Goal: Information Seeking & Learning: Check status

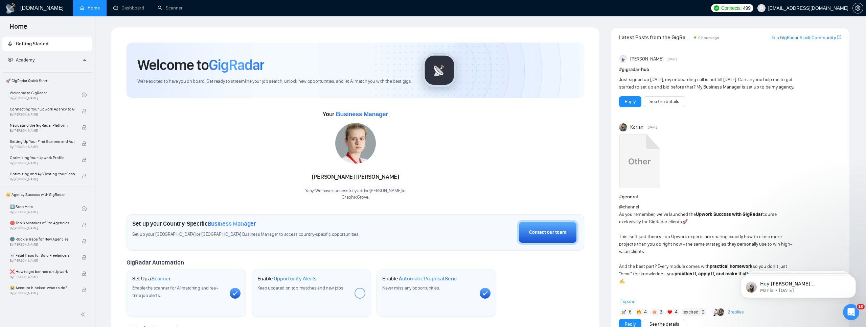
click at [475, 145] on div "Your Business Manager [PERSON_NAME]! We have successfully added [PERSON_NAME] t…" at bounding box center [356, 155] width 458 height 92
click at [237, 37] on div "Welcome to GigRadar We're excited to have you on board. Get ready to streamline…" at bounding box center [355, 248] width 474 height 426
click at [138, 9] on link "Dashboard" at bounding box center [128, 8] width 31 height 6
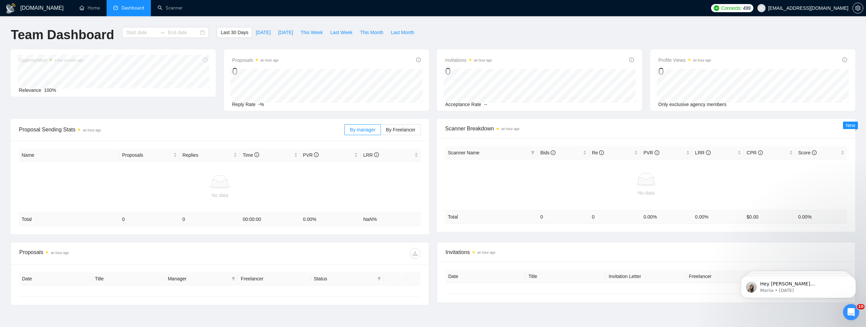
type input "[DATE]"
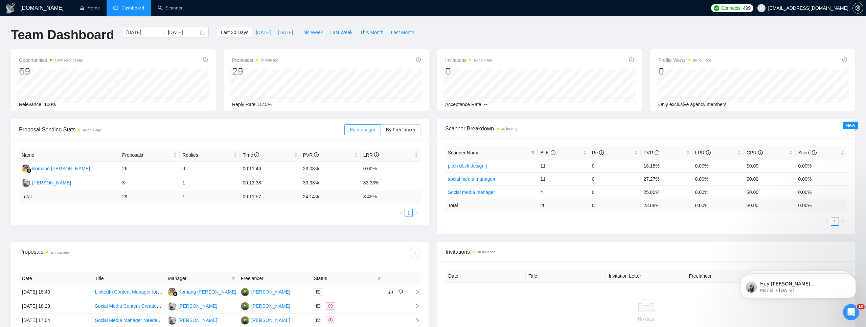
click at [344, 130] on label "By manager" at bounding box center [362, 129] width 36 height 11
click at [345, 132] on input "By manager" at bounding box center [345, 132] width 0 height 0
click at [131, 33] on input "[DATE]" at bounding box center [141, 32] width 31 height 7
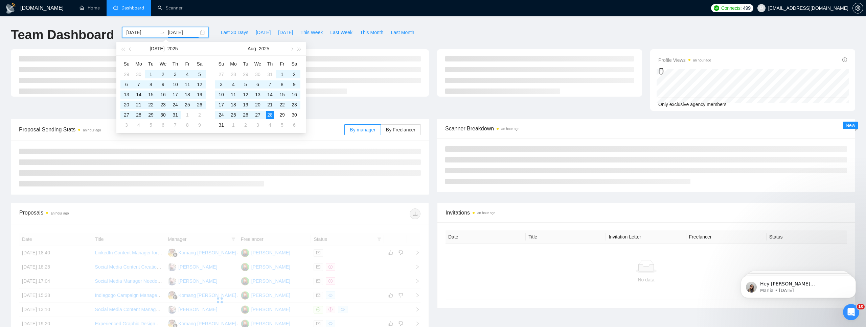
click at [131, 34] on input "[DATE]" at bounding box center [141, 32] width 31 height 7
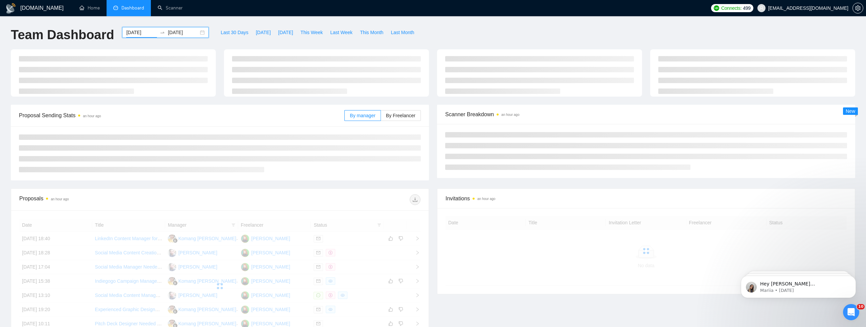
click at [119, 39] on div "[DATE] [DATE]" at bounding box center [165, 38] width 95 height 22
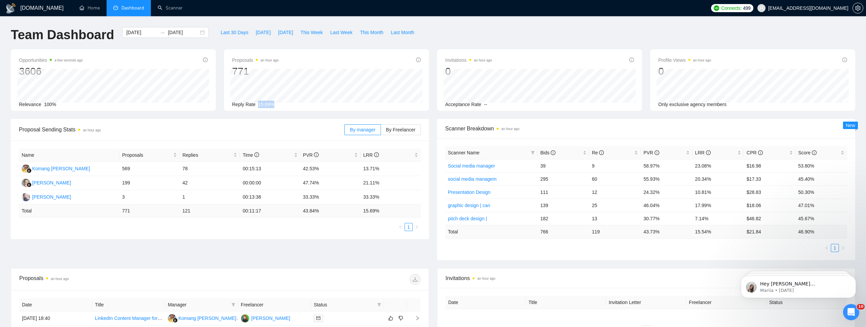
drag, startPoint x: 258, startPoint y: 104, endPoint x: 276, endPoint y: 106, distance: 17.3
click at [276, 106] on div "Reply Rate 15.69%" at bounding box center [326, 104] width 189 height 7
click at [146, 30] on input "[DATE]" at bounding box center [141, 32] width 31 height 7
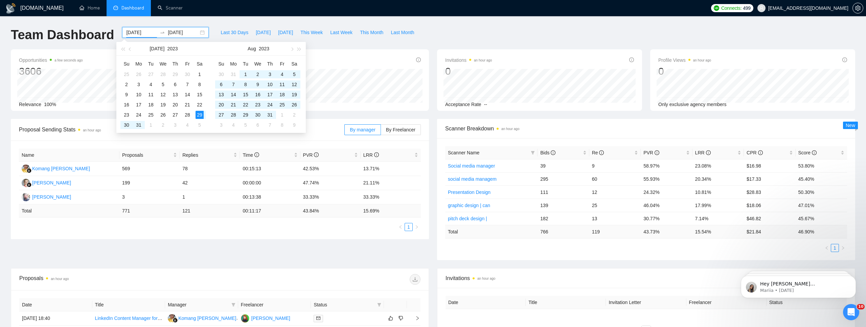
click at [140, 32] on input "[DATE]" at bounding box center [141, 32] width 31 height 7
click at [131, 32] on input "[DATE]" at bounding box center [141, 32] width 31 height 7
click at [140, 32] on input "[DATE]" at bounding box center [141, 32] width 31 height 7
click at [148, 33] on input "[DATE]" at bounding box center [141, 32] width 31 height 7
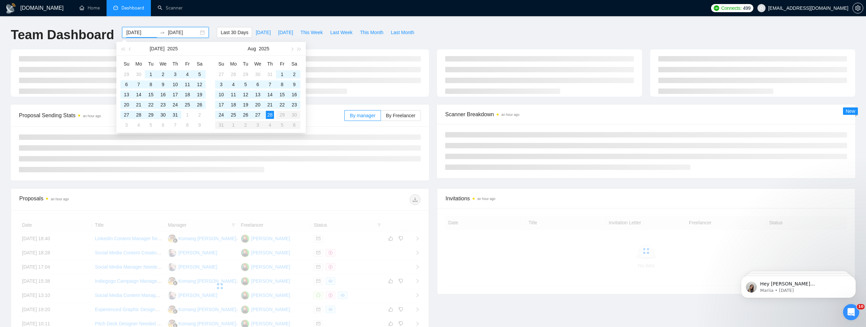
click at [130, 33] on input "[DATE]" at bounding box center [141, 32] width 31 height 7
click at [133, 33] on input "[DATE]" at bounding box center [141, 32] width 31 height 7
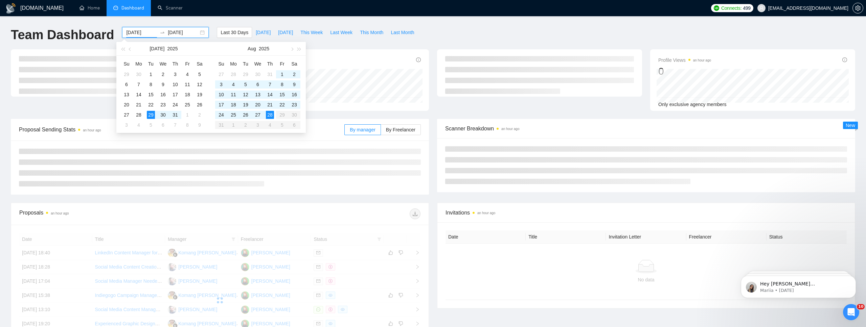
click at [138, 33] on input "[DATE]" at bounding box center [141, 32] width 31 height 7
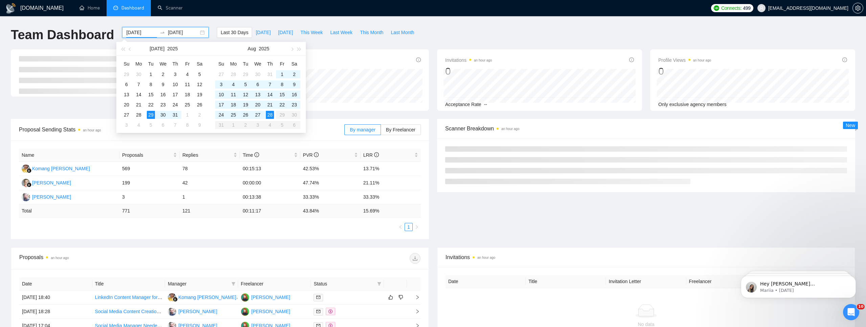
click at [141, 33] on input "[DATE]" at bounding box center [141, 32] width 31 height 7
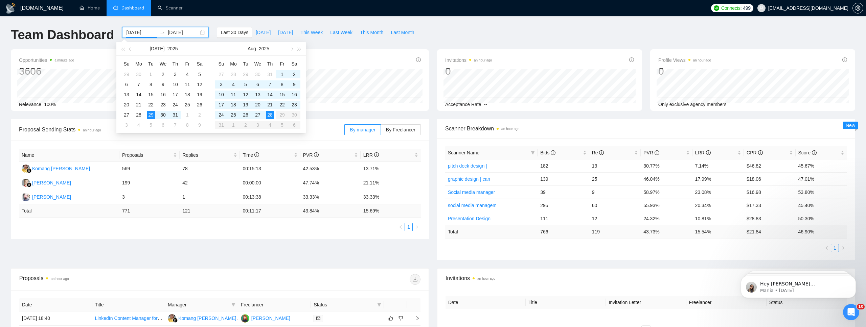
click at [147, 33] on input "[DATE]" at bounding box center [141, 32] width 31 height 7
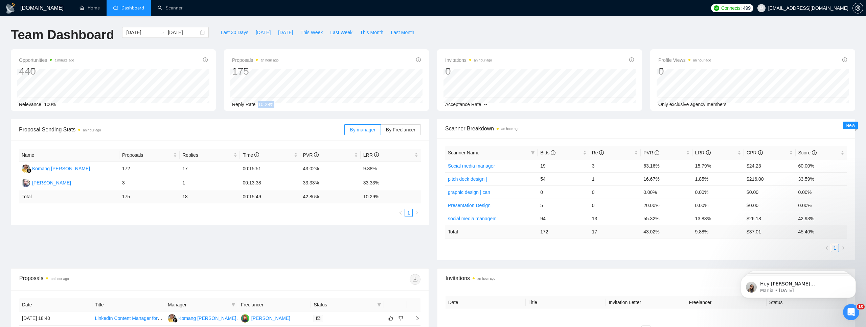
drag, startPoint x: 258, startPoint y: 104, endPoint x: 281, endPoint y: 104, distance: 22.3
click at [281, 104] on div "Reply Rate 10.29%" at bounding box center [326, 104] width 189 height 7
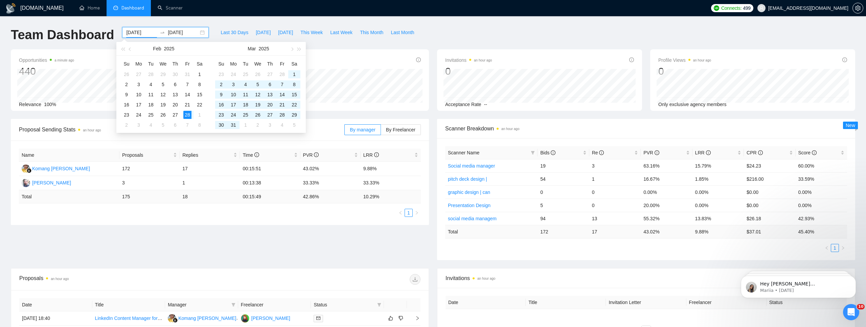
click at [142, 33] on input "[DATE]" at bounding box center [141, 32] width 31 height 7
click at [139, 33] on input "[DATE]" at bounding box center [141, 32] width 31 height 7
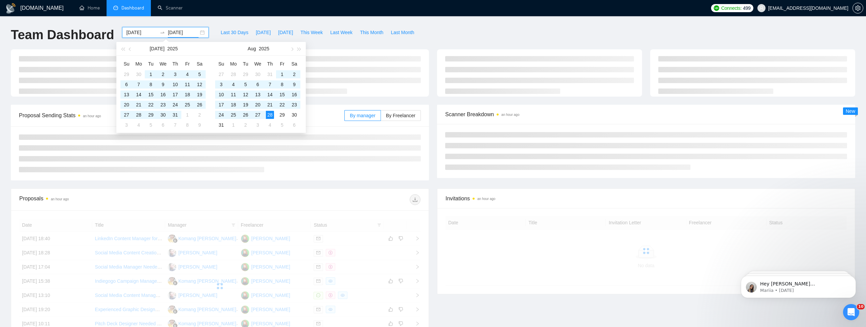
click at [162, 23] on div "[DOMAIN_NAME] Home Dashboard Scanner Connects: 499 [EMAIL_ADDRESS][DOMAIN_NAME]…" at bounding box center [433, 228] width 866 height 456
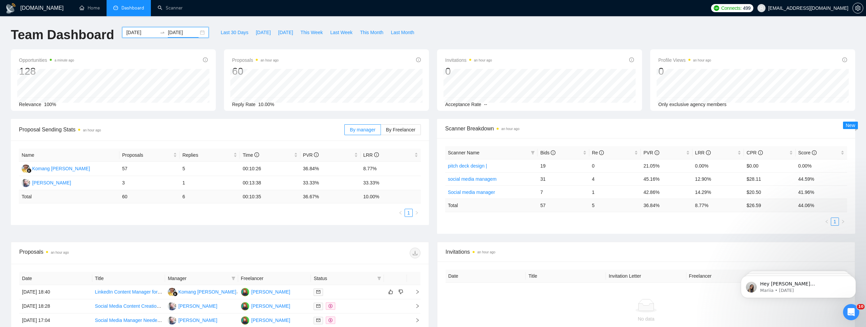
click at [139, 32] on input "[DATE]" at bounding box center [141, 32] width 31 height 7
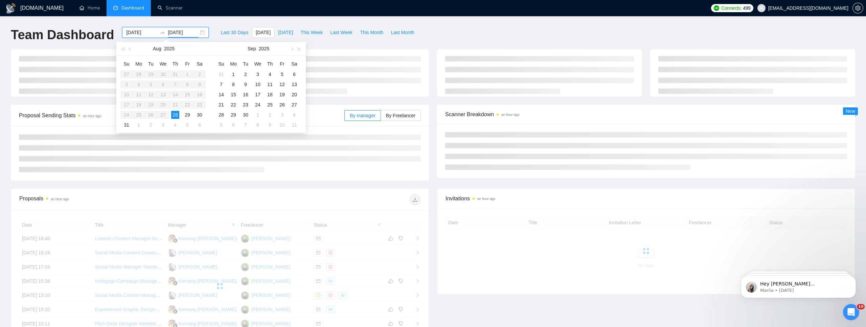
click at [203, 38] on div "[DATE] [DATE]" at bounding box center [165, 38] width 95 height 22
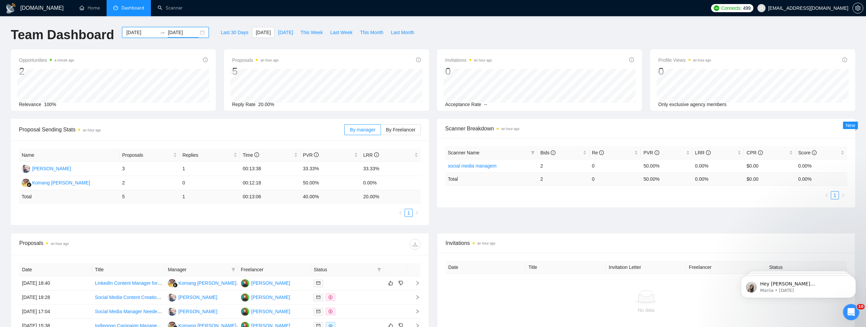
click at [139, 30] on input "[DATE]" at bounding box center [141, 32] width 31 height 7
click at [141, 31] on input "[DATE]" at bounding box center [141, 32] width 31 height 7
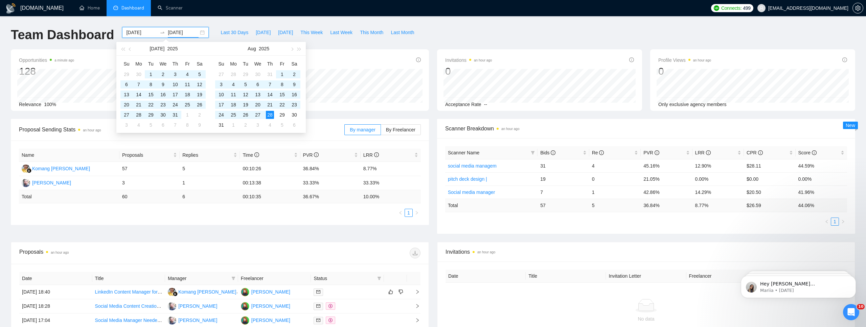
click at [145, 25] on div "[DOMAIN_NAME] Home Dashboard Scanner Connects: 499 [EMAIL_ADDRESS][DOMAIN_NAME]…" at bounding box center [433, 255] width 866 height 510
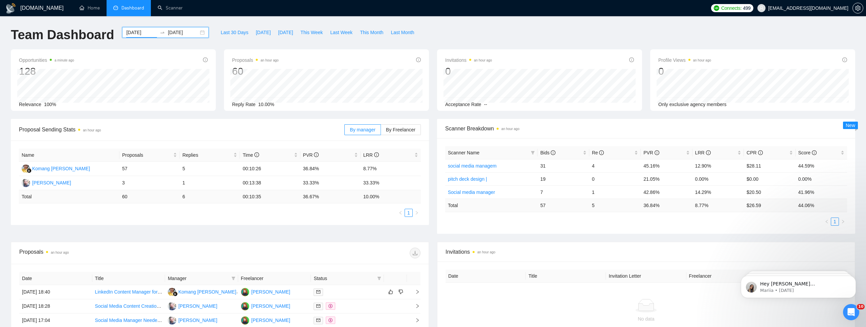
click at [140, 34] on input "[DATE]" at bounding box center [141, 32] width 31 height 7
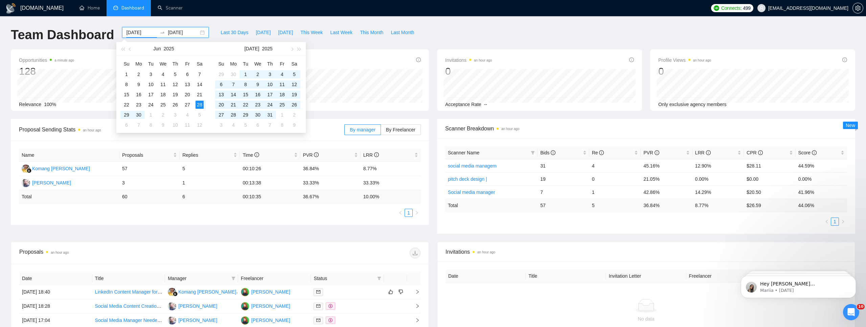
type input "[DATE]"
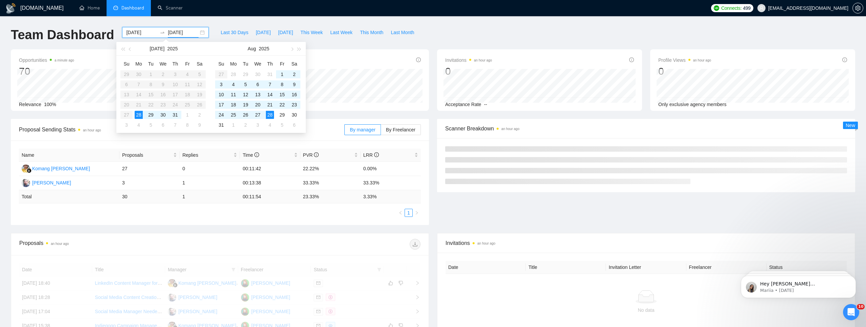
click at [139, 22] on div "[DOMAIN_NAME] Home Dashboard Scanner Connects: 499 [EMAIL_ADDRESS][DOMAIN_NAME]…" at bounding box center [433, 250] width 866 height 501
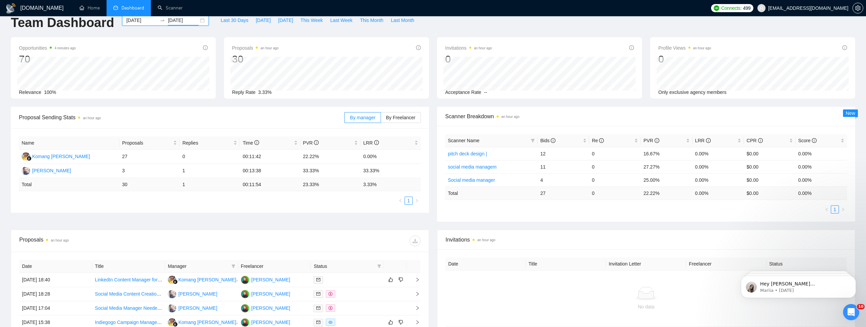
scroll to position [1, 0]
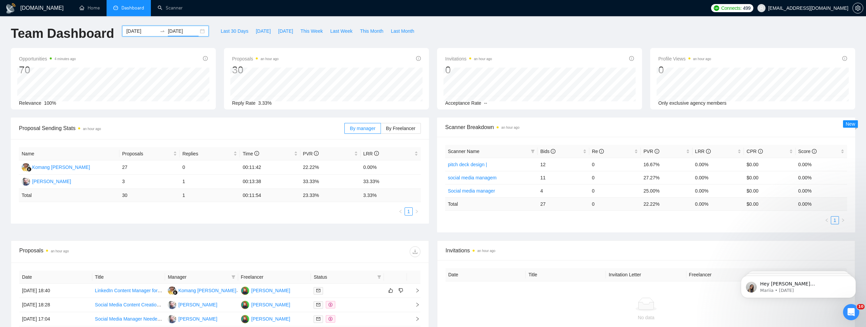
click at [312, 238] on div "Proposal Sending Stats an hour ago By manager By Freelancer Name Proposals Repl…" at bounding box center [433, 179] width 853 height 123
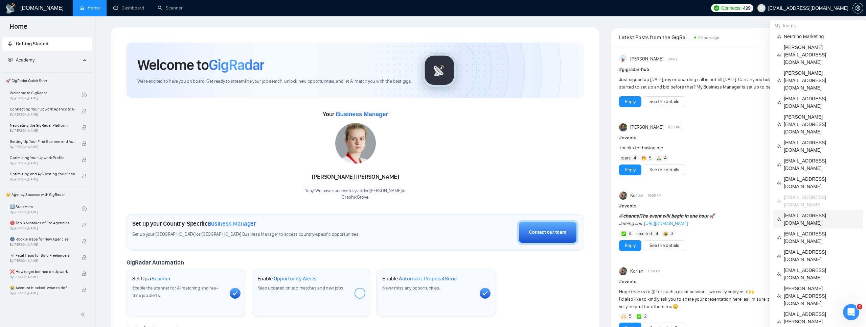
click at [819, 212] on span "[EMAIL_ADDRESS][DOMAIN_NAME]" at bounding box center [821, 219] width 75 height 15
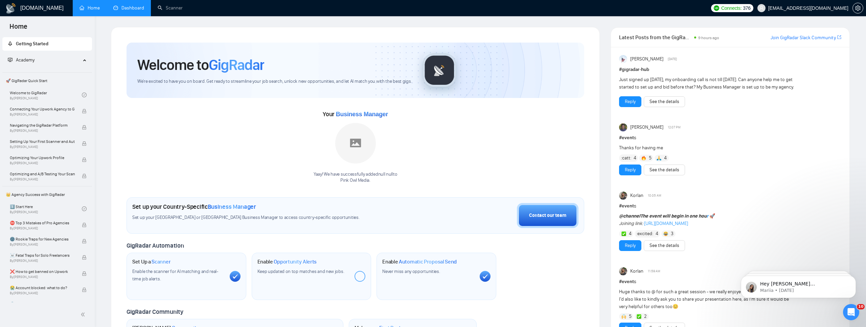
click at [137, 8] on link "Dashboard" at bounding box center [128, 8] width 31 height 6
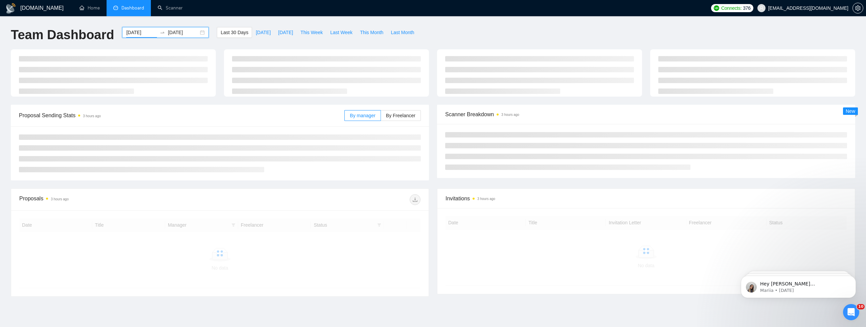
click at [132, 33] on input "[DATE]" at bounding box center [141, 32] width 31 height 7
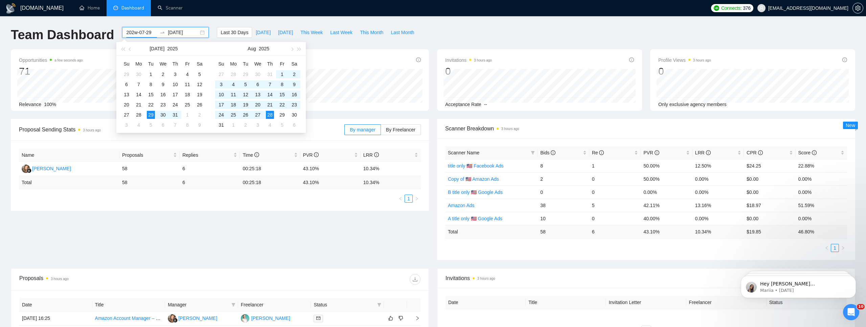
type input "[DATE]"
type input "2025-08-28\"
click at [132, 33] on input "[DATE]" at bounding box center [141, 32] width 31 height 7
type input "[DATE]"
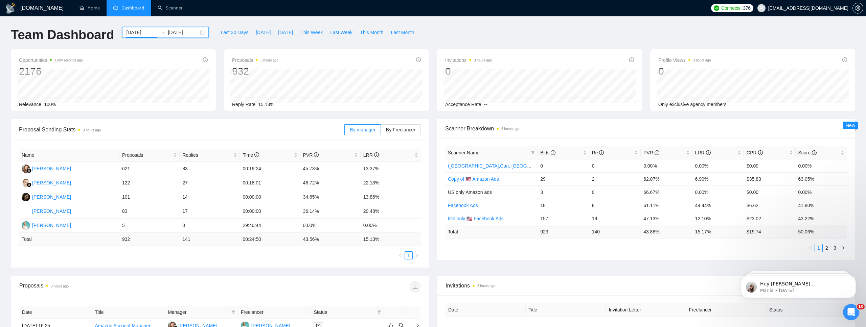
type input "[DATE]"
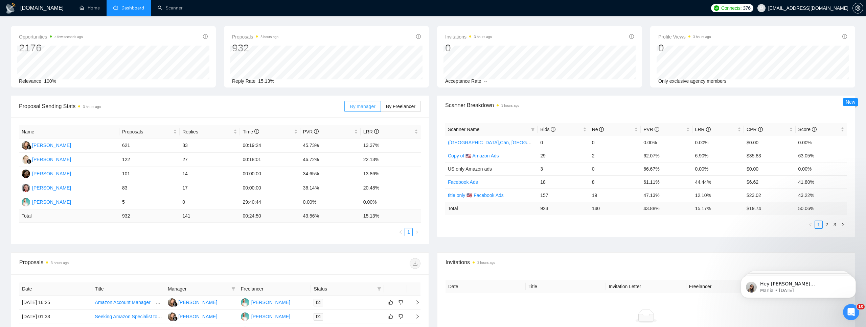
scroll to position [24, 0]
drag, startPoint x: 751, startPoint y: 208, endPoint x: 766, endPoint y: 208, distance: 14.9
click at [766, 208] on td "$ 19.74" at bounding box center [769, 207] width 51 height 13
click at [764, 206] on td "$ 19.74" at bounding box center [769, 207] width 51 height 13
drag, startPoint x: 750, startPoint y: 206, endPoint x: 771, endPoint y: 206, distance: 21.0
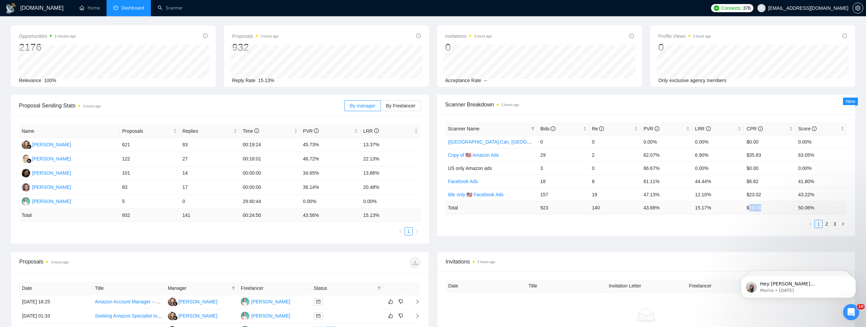
click at [772, 206] on td "$ 19.74" at bounding box center [769, 207] width 51 height 13
